Goal: Transaction & Acquisition: Purchase product/service

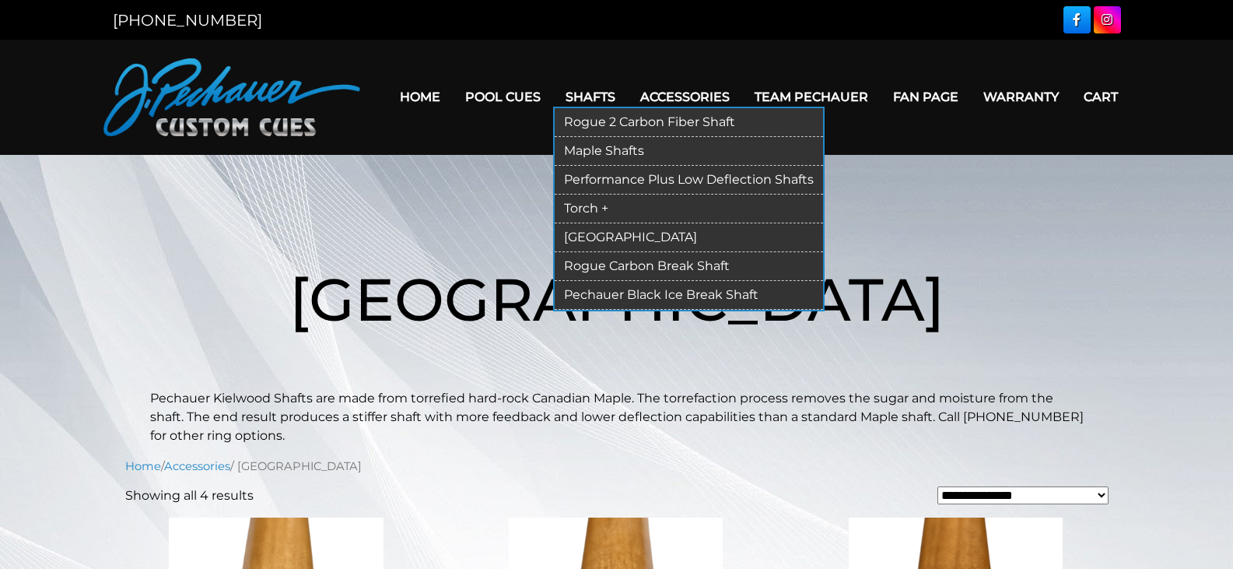
click at [599, 234] on link "[GEOGRAPHIC_DATA]" at bounding box center [689, 237] width 268 height 29
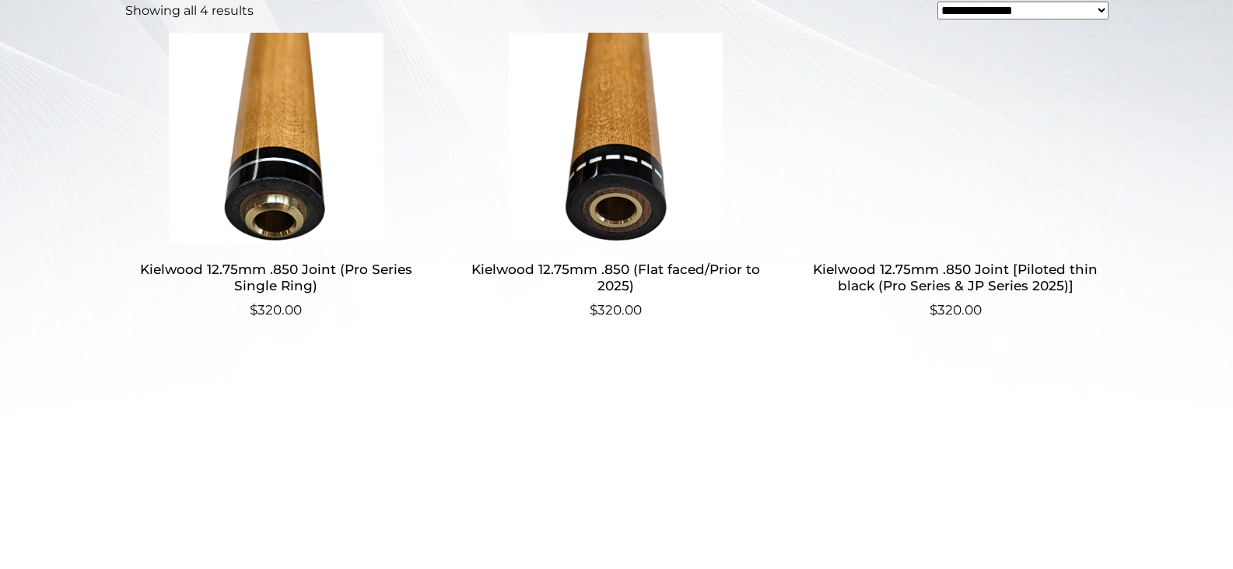
scroll to position [486, 0]
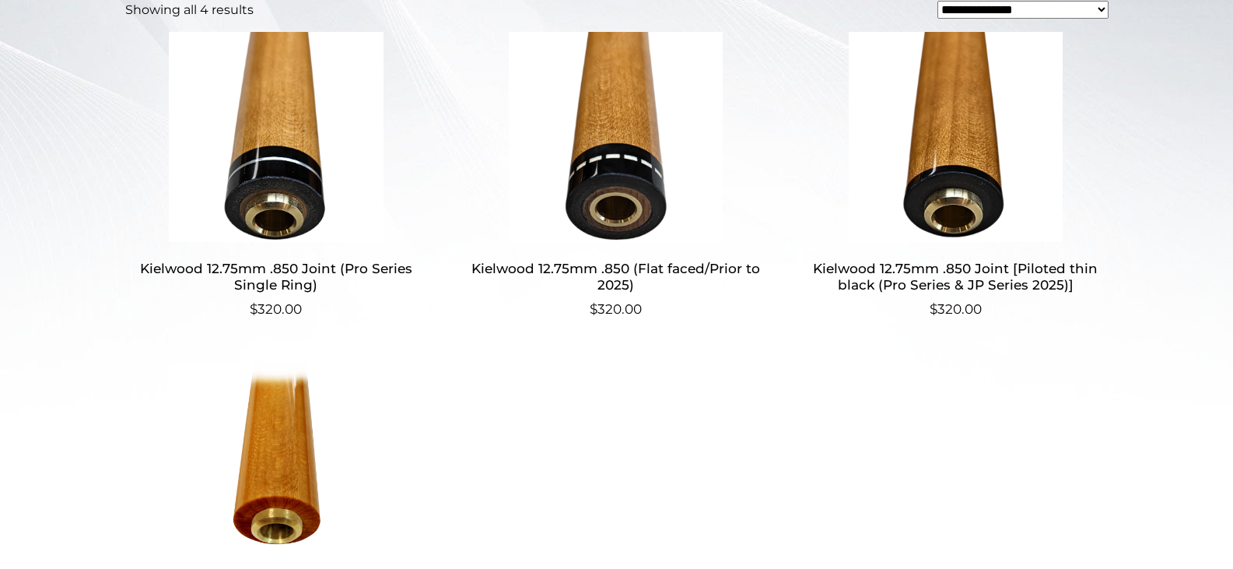
click at [304, 196] on img at bounding box center [276, 137] width 303 height 210
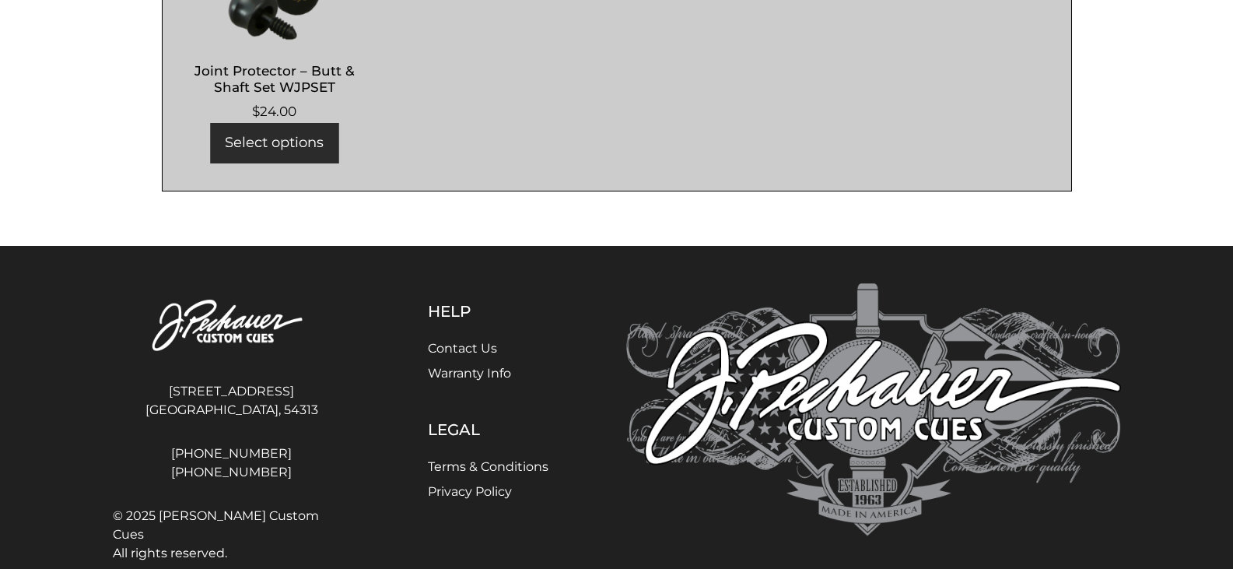
scroll to position [1142, 0]
